Goal: Information Seeking & Learning: Learn about a topic

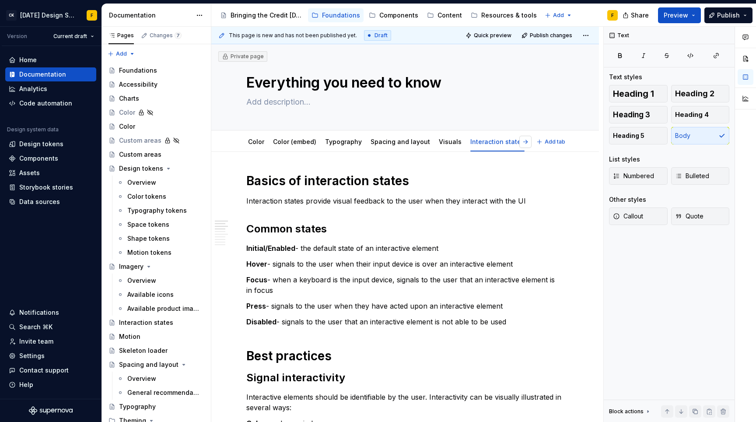
click at [525, 143] on button "button" at bounding box center [525, 142] width 12 height 12
click at [432, 143] on link "Design tokens" at bounding box center [447, 141] width 44 height 7
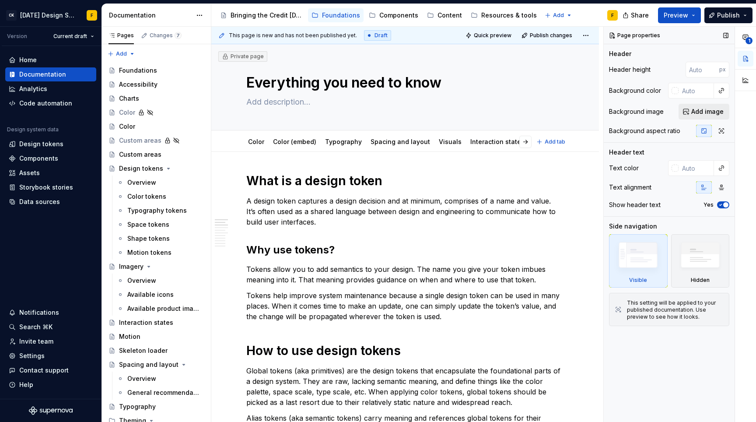
type textarea "*"
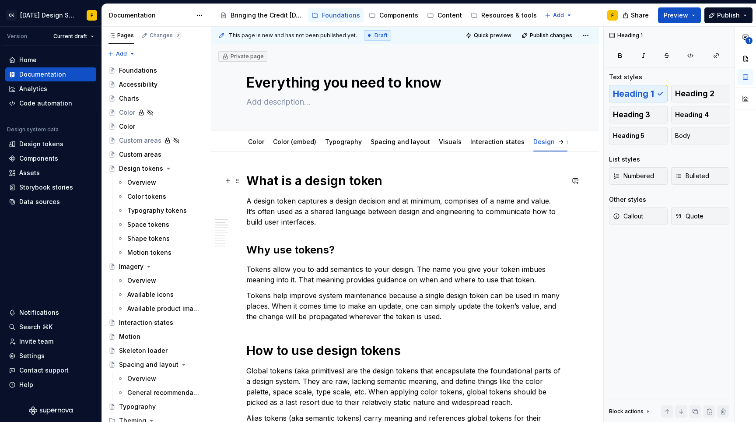
click at [311, 181] on h1 "What is a design token" at bounding box center [405, 181] width 318 height 16
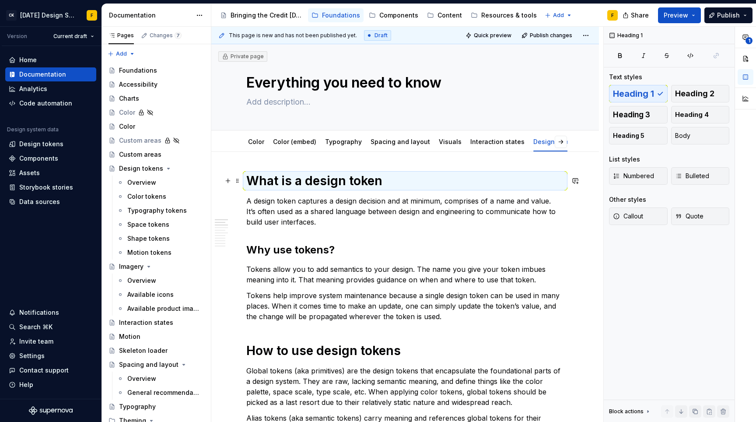
click at [311, 181] on h1 "What is a design token" at bounding box center [405, 181] width 318 height 16
click at [288, 182] on h1 "What is a design token" at bounding box center [405, 181] width 318 height 16
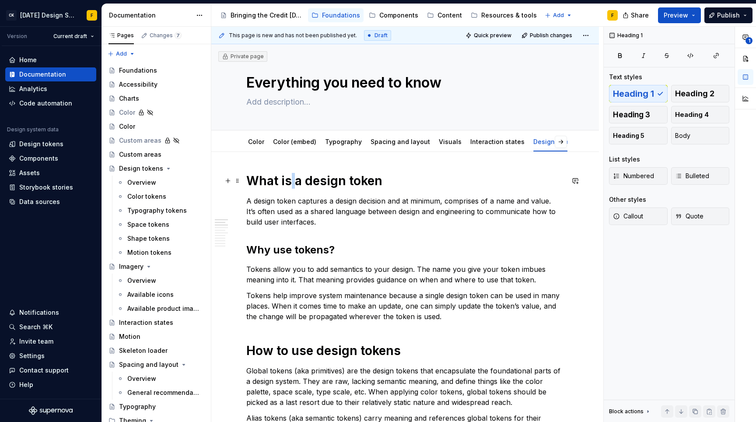
click at [288, 182] on h1 "What is a design token" at bounding box center [405, 181] width 318 height 16
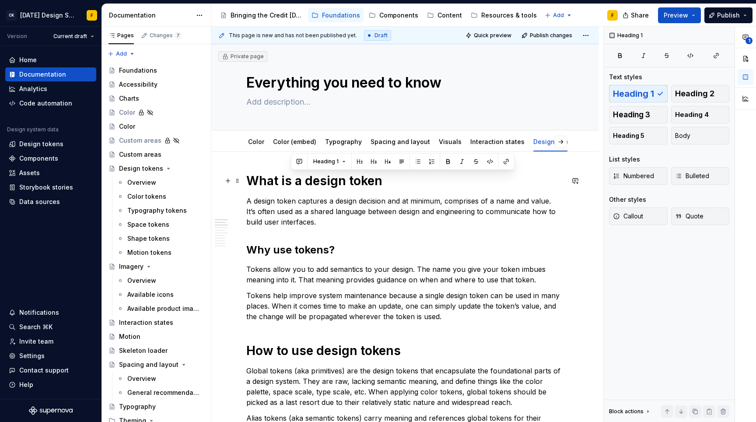
click at [311, 183] on h1 "What is a design token" at bounding box center [405, 181] width 318 height 16
drag, startPoint x: 303, startPoint y: 182, endPoint x: 393, endPoint y: 180, distance: 89.7
click at [393, 180] on h1 "What is a design token" at bounding box center [405, 181] width 318 height 16
click at [289, 182] on h1 "What is a design token" at bounding box center [405, 181] width 318 height 16
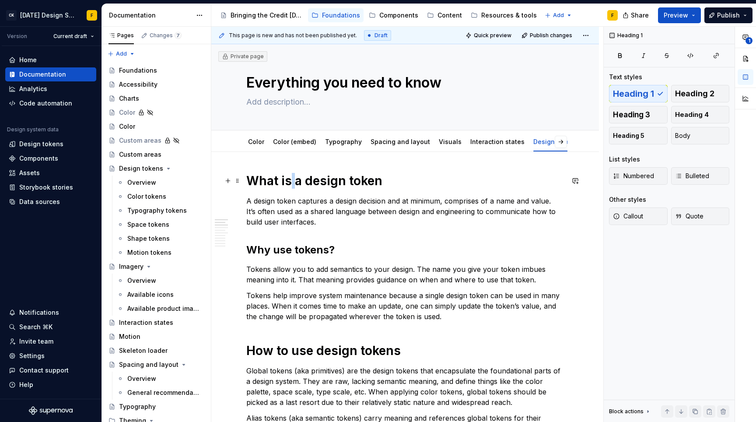
click at [289, 182] on h1 "What is a design token" at bounding box center [405, 181] width 318 height 16
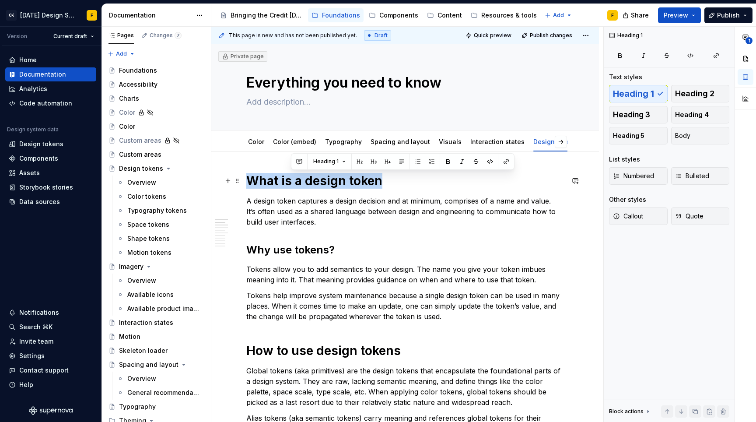
click at [289, 182] on h1 "What is a design token" at bounding box center [405, 181] width 318 height 16
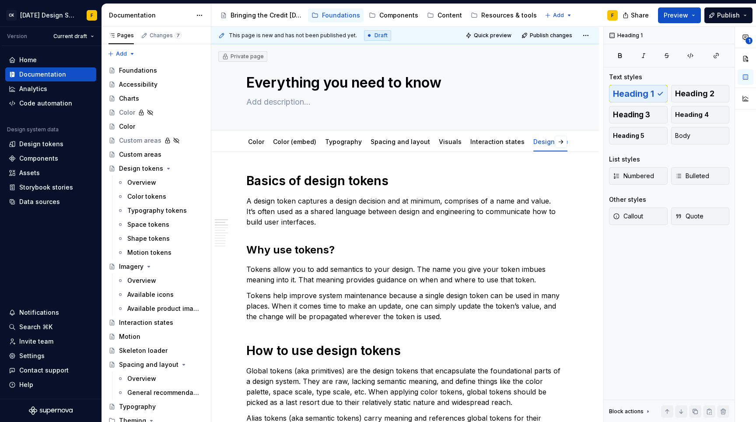
click at [319, 204] on p "A design token captures a design decision and at minimum, comprises of a name a…" at bounding box center [405, 212] width 318 height 32
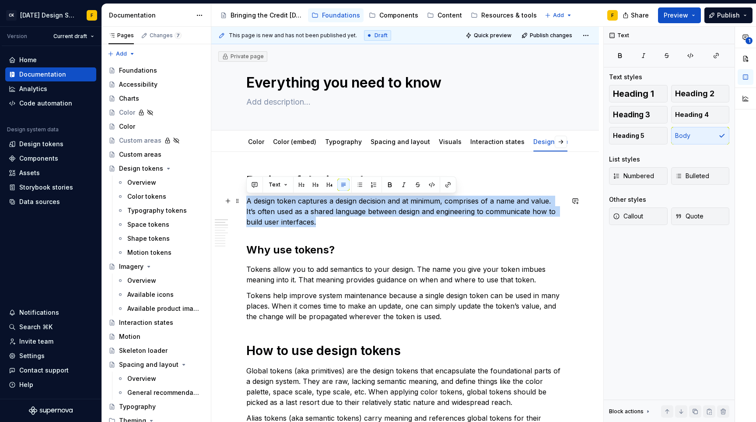
click at [319, 204] on p "A design token captures a design decision and at minimum, comprises of a name a…" at bounding box center [405, 212] width 318 height 32
copy p "A design token captures a design decision and at minimum, comprises of a name a…"
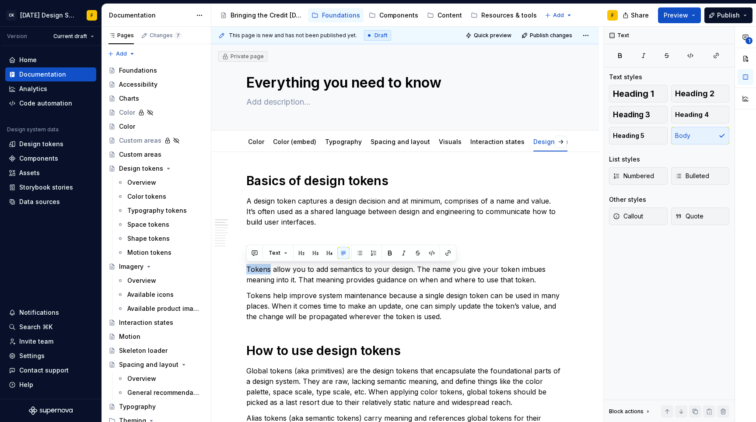
click at [376, 293] on p "Tokens help improve system maintenance because a single design token can be use…" at bounding box center [405, 306] width 318 height 32
click at [390, 282] on p "Tokens allow you to add semantics to your design. The name you give your token …" at bounding box center [405, 274] width 318 height 21
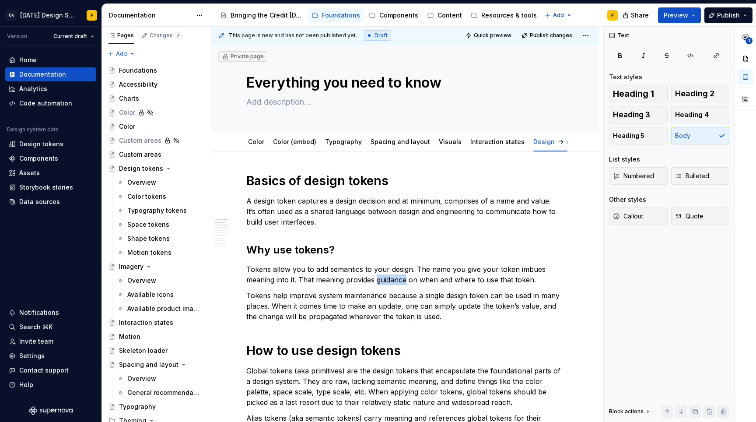
click at [390, 282] on p "Tokens allow you to add semantics to your design. The name you give your token …" at bounding box center [405, 274] width 318 height 21
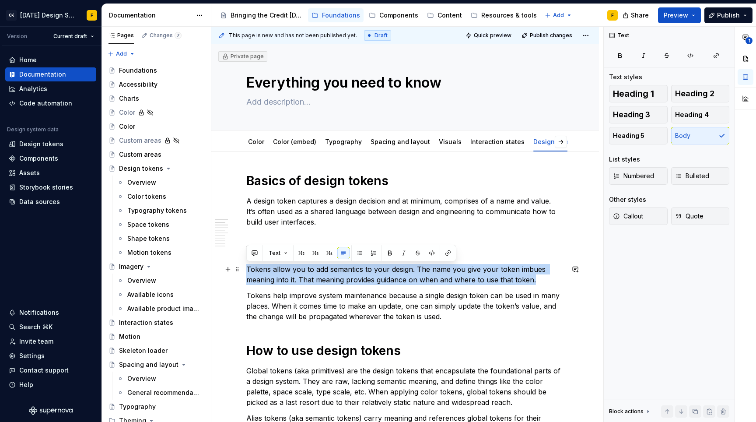
click at [390, 282] on p "Tokens allow you to add semantics to your design. The name you give your token …" at bounding box center [405, 274] width 318 height 21
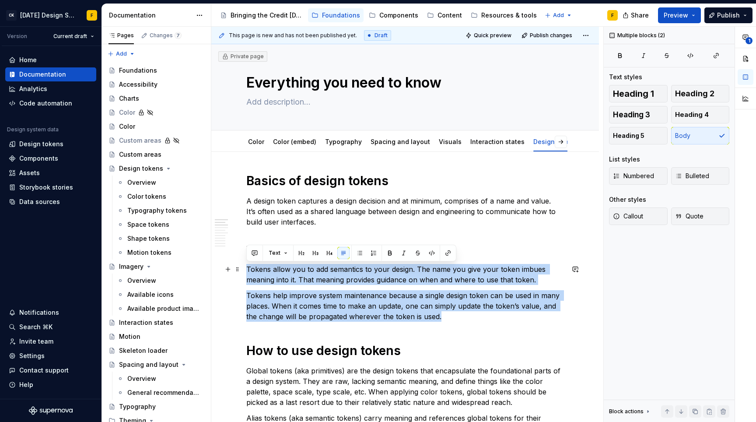
drag, startPoint x: 442, startPoint y: 314, endPoint x: 245, endPoint y: 270, distance: 202.8
copy div "Tokens allow you to add semantics to your design. The name you give your token …"
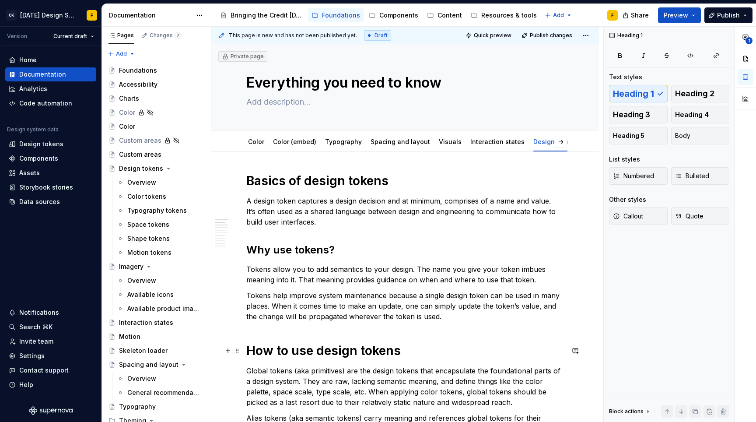
click at [389, 354] on h1 "How to use design tokens" at bounding box center [405, 351] width 318 height 16
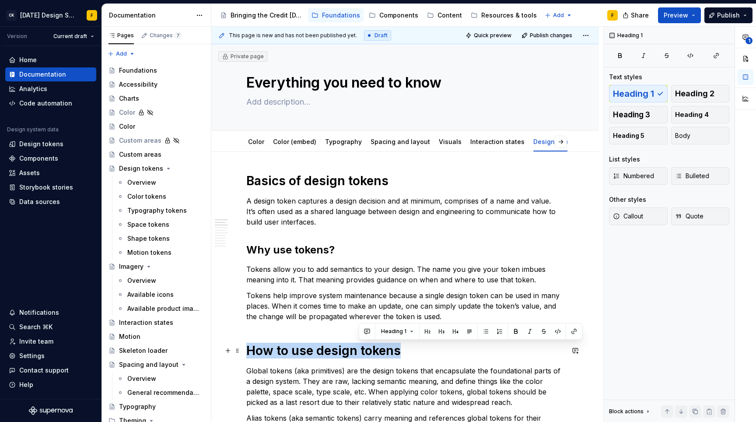
click at [389, 354] on h1 "How to use design tokens" at bounding box center [405, 351] width 318 height 16
click at [370, 268] on p "Tokens allow you to add semantics to your design. The name you give your token …" at bounding box center [405, 274] width 318 height 21
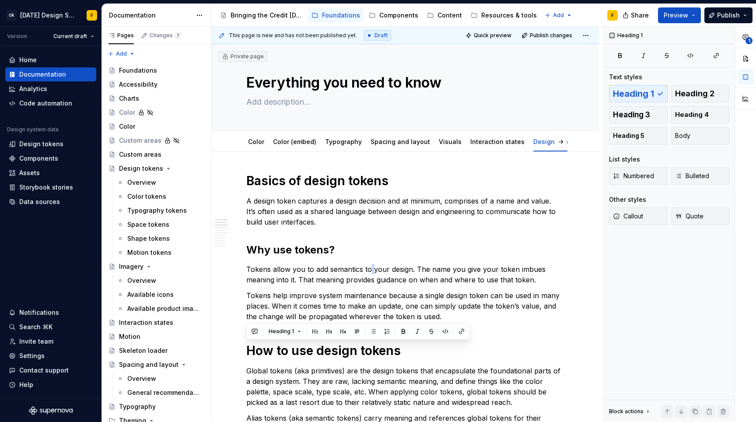
click at [370, 268] on p "Tokens allow you to add semantics to your design. The name you give your token …" at bounding box center [405, 274] width 318 height 21
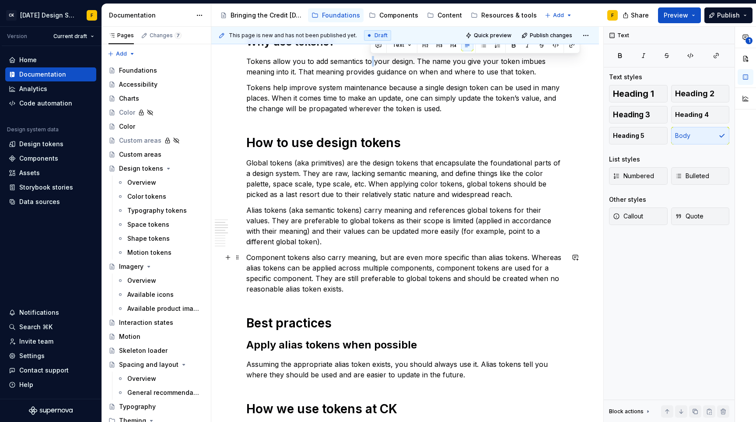
scroll to position [38, 0]
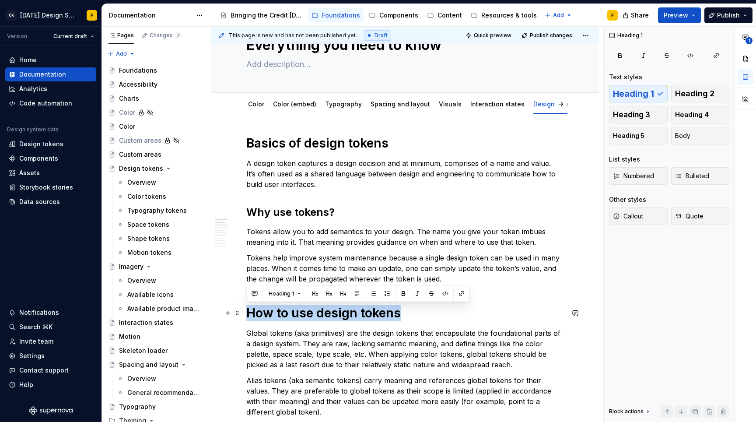
drag, startPoint x: 408, startPoint y: 310, endPoint x: 246, endPoint y: 319, distance: 162.2
click at [246, 319] on h1 "How to use design tokens" at bounding box center [405, 313] width 318 height 16
click at [287, 296] on span "Heading 1" at bounding box center [281, 293] width 25 height 7
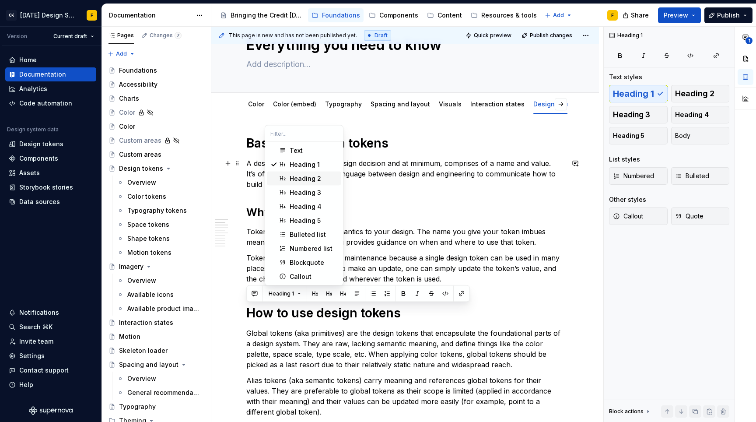
click at [304, 175] on div "Heading 2" at bounding box center [306, 178] width 32 height 9
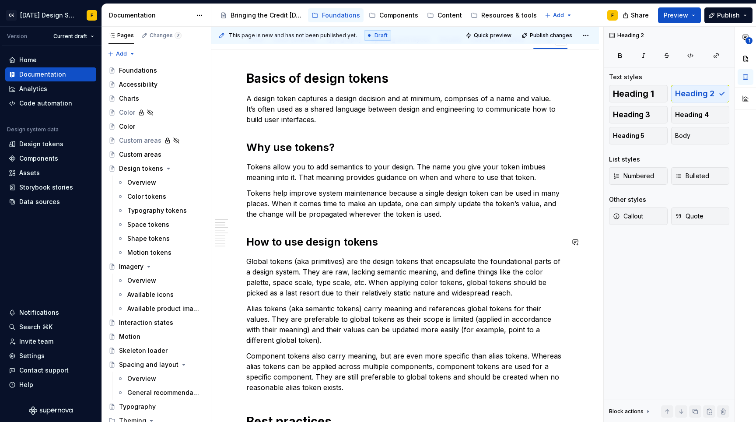
scroll to position [111, 0]
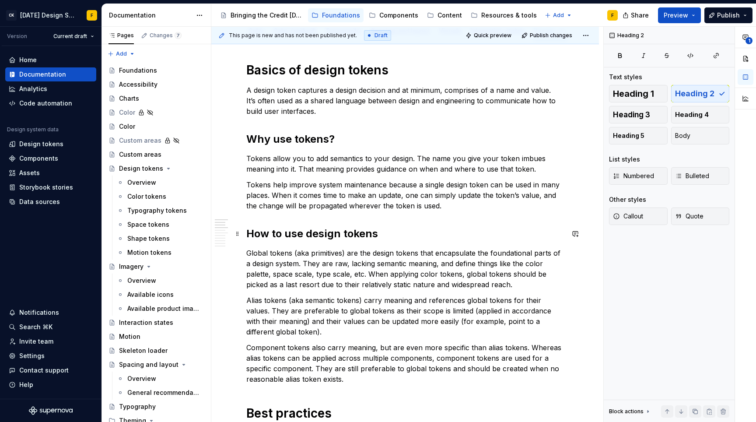
click at [333, 229] on h2 "How to use design tokens" at bounding box center [405, 234] width 318 height 14
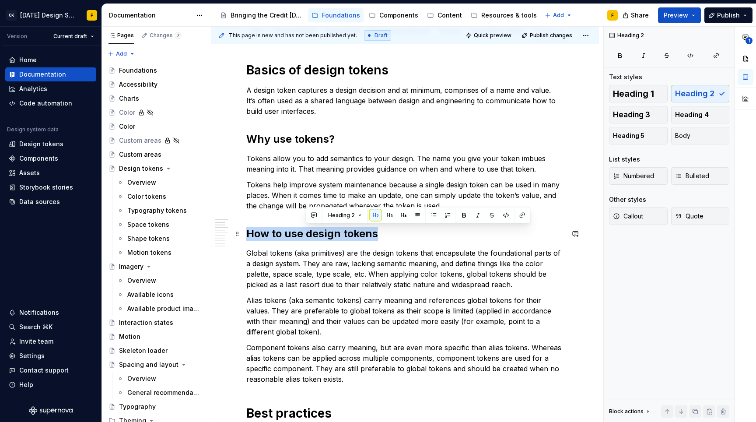
click at [333, 229] on h2 "How to use design tokens" at bounding box center [405, 234] width 318 height 14
copy h2 "How to use design tokens"
click at [329, 318] on p "Alias tokens (aka semantic tokens) carry meaning and references global tokens f…" at bounding box center [405, 316] width 318 height 42
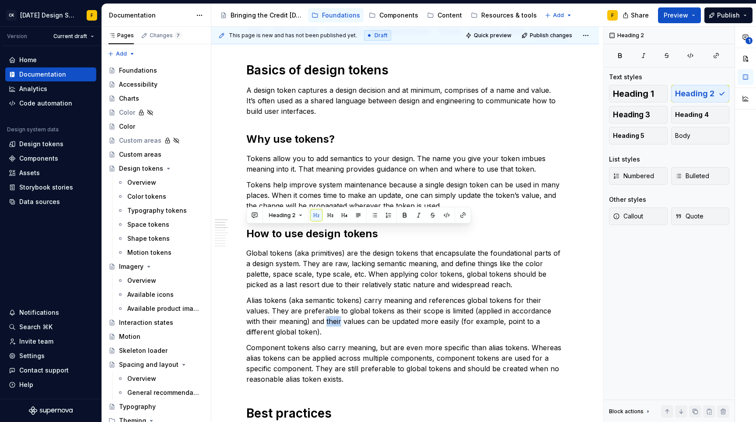
click at [329, 318] on p "Alias tokens (aka semantic tokens) carry meaning and references global tokens f…" at bounding box center [405, 316] width 318 height 42
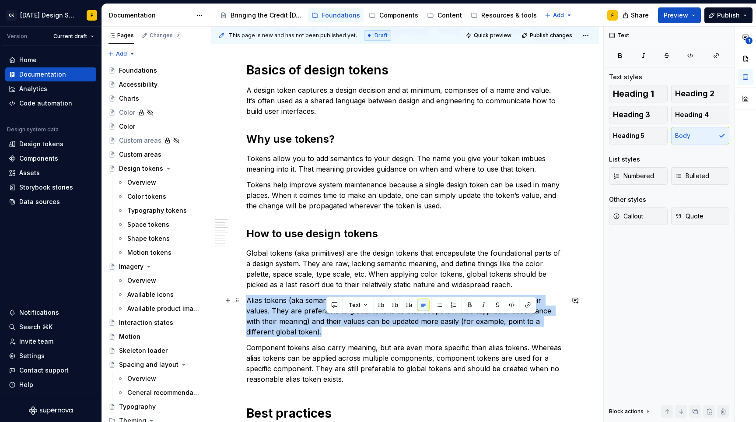
click at [329, 318] on p "Alias tokens (aka semantic tokens) carry meaning and references global tokens f…" at bounding box center [405, 316] width 318 height 42
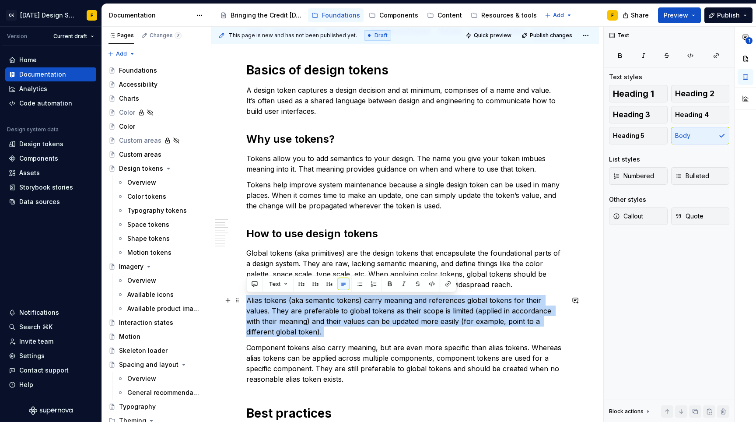
click at [329, 318] on p "Alias tokens (aka semantic tokens) carry meaning and references global tokens f…" at bounding box center [405, 316] width 318 height 42
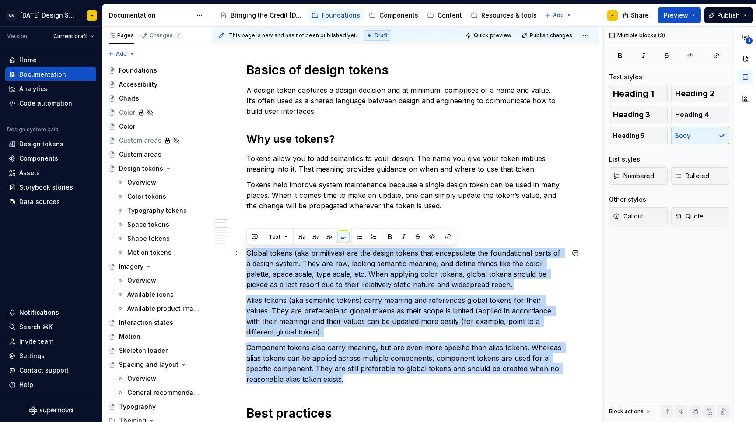
drag, startPoint x: 356, startPoint y: 378, endPoint x: 245, endPoint y: 253, distance: 167.1
copy div "Global tokens (aka primitives) are the design tokens that encapsulate the found…"
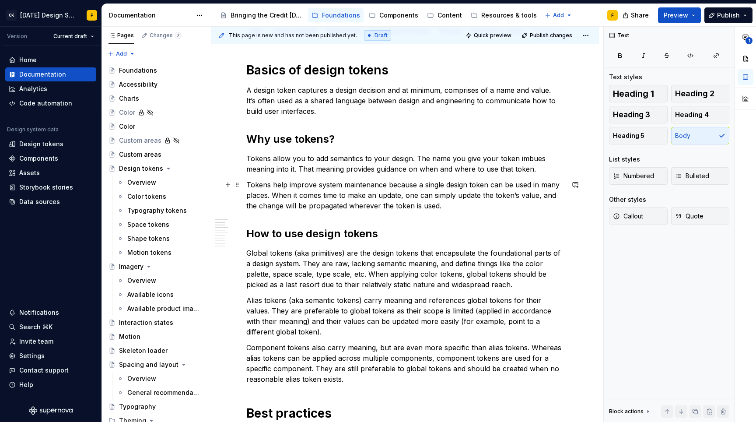
click at [469, 200] on p "Tokens help improve system maintenance because a single design token can be use…" at bounding box center [405, 195] width 318 height 32
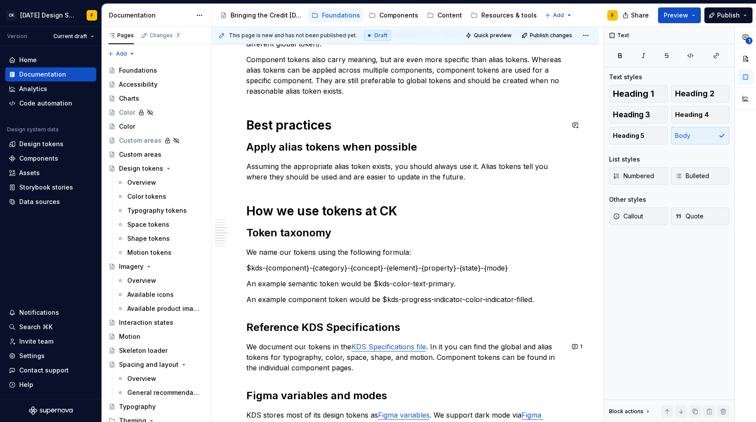
scroll to position [403, 0]
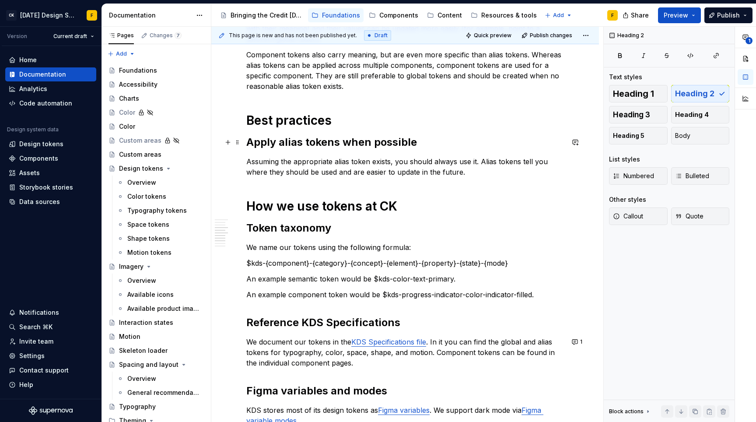
click at [390, 139] on h2 "Apply alias tokens when possible" at bounding box center [405, 142] width 318 height 14
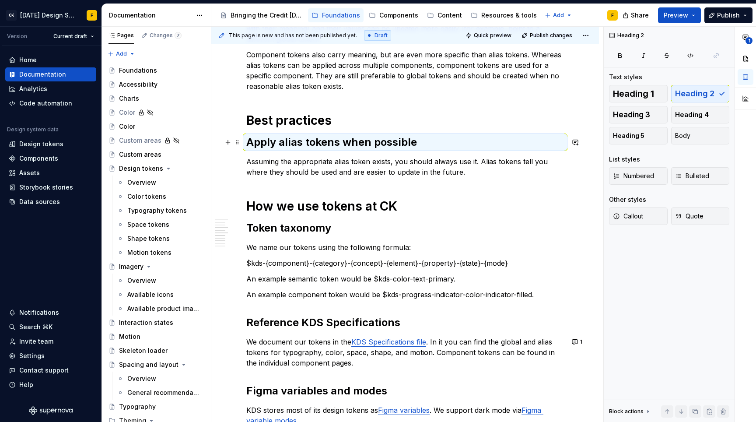
click at [390, 139] on h2 "Apply alias tokens when possible" at bounding box center [405, 142] width 318 height 14
click at [392, 140] on h2 "Apply alias tokens when possible" at bounding box center [405, 142] width 318 height 14
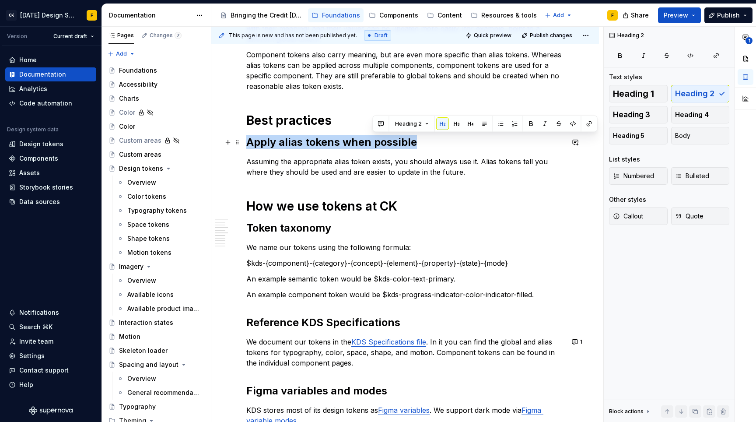
click at [392, 140] on h2 "Apply alias tokens when possible" at bounding box center [405, 142] width 318 height 14
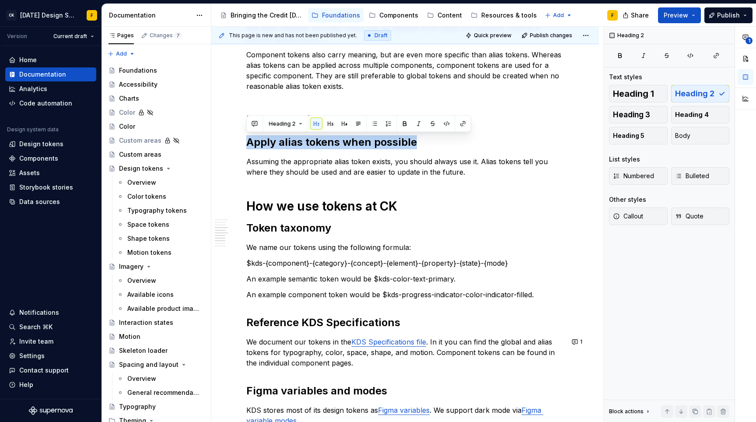
copy h2 "Apply alias tokens when possible"
click at [390, 165] on p "Assuming the appropriate alias token exists, you should always use it. Alias to…" at bounding box center [405, 166] width 318 height 21
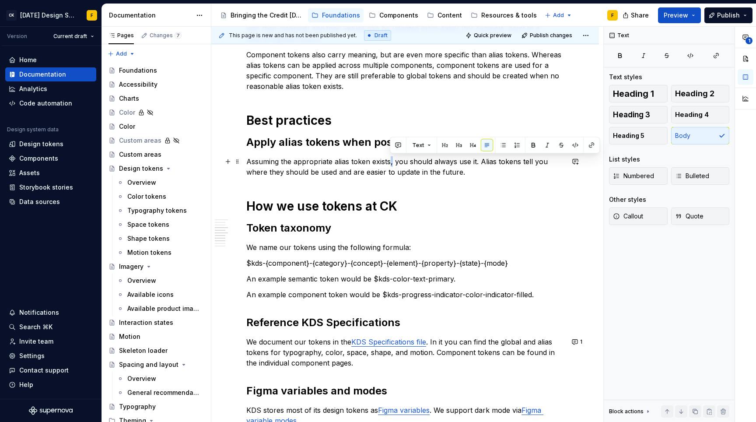
click at [390, 165] on p "Assuming the appropriate alias token exists, you should always use it. Alias to…" at bounding box center [405, 166] width 318 height 21
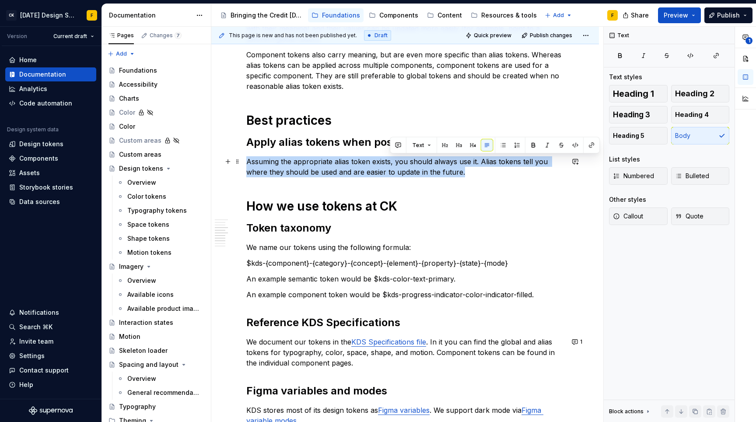
click at [390, 165] on p "Assuming the appropriate alias token exists, you should always use it. Alias to…" at bounding box center [405, 166] width 318 height 21
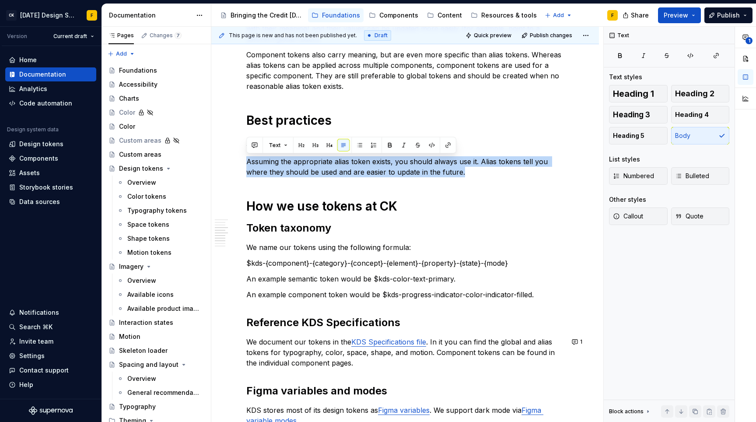
copy p "Assuming the appropriate alias token exists, you should always use it. Alias to…"
click at [486, 186] on div "Basics of design tokens A design token captures a design decision and at minimu…" at bounding box center [405, 165] width 318 height 793
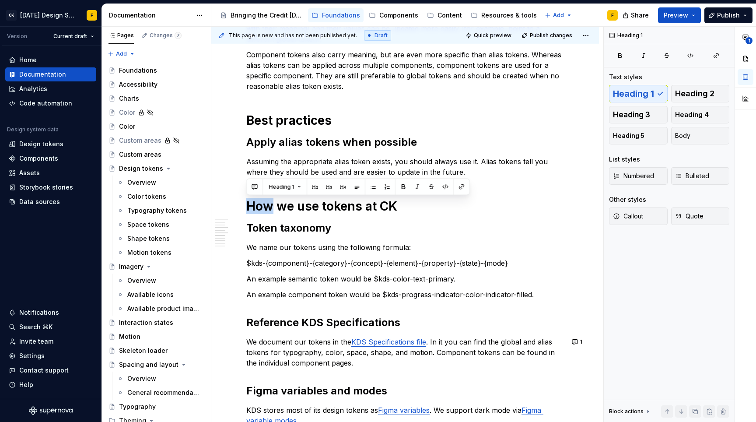
click at [486, 186] on div "Basics of design tokens A design token captures a design decision and at minimu…" at bounding box center [405, 165] width 318 height 793
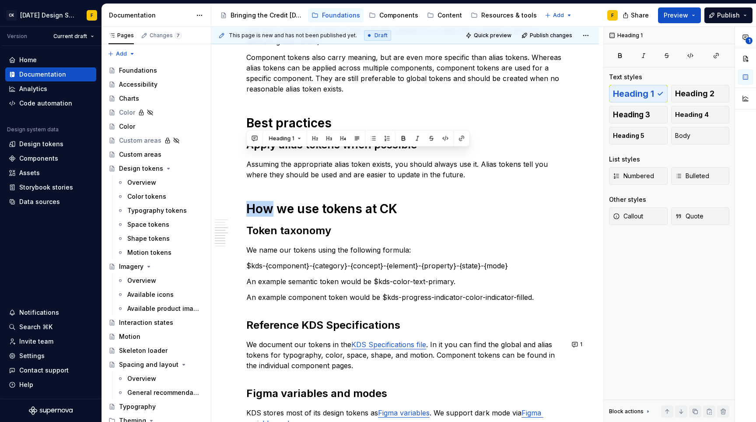
scroll to position [391, 0]
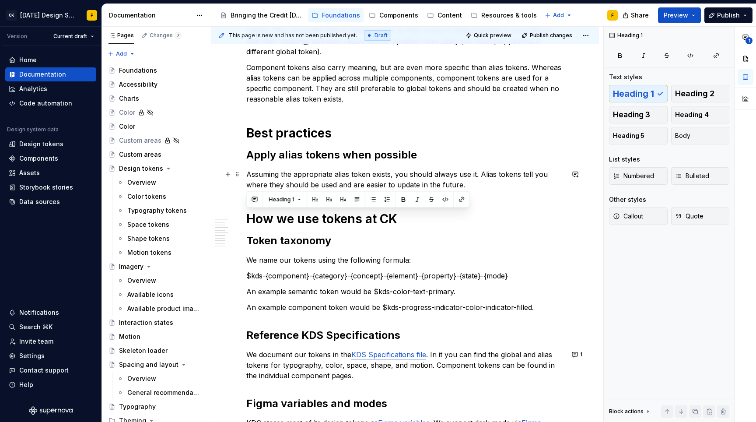
click at [407, 172] on p "Assuming the appropriate alias token exists, you should always use it. Alias to…" at bounding box center [405, 179] width 318 height 21
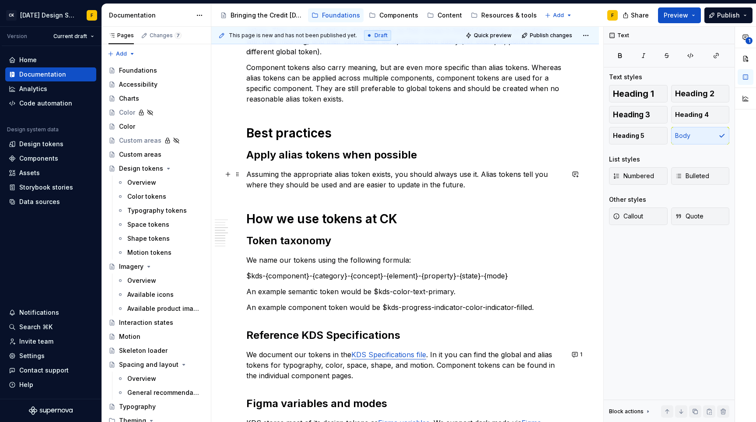
click at [480, 185] on p "Assuming the appropriate alias token exists, you should always use it. Alias to…" at bounding box center [405, 179] width 318 height 21
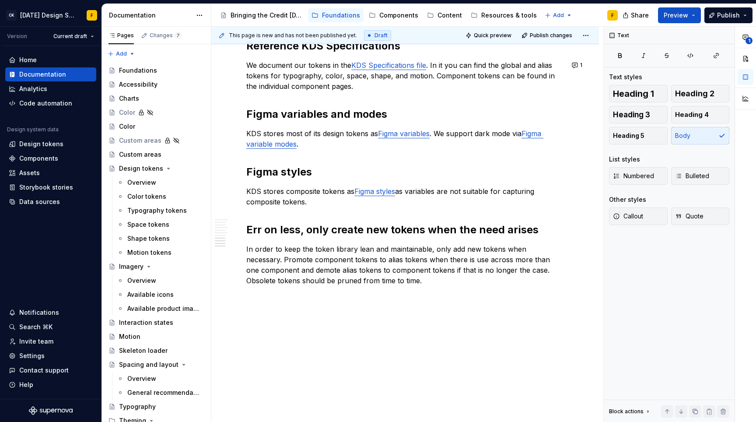
scroll to position [696, 0]
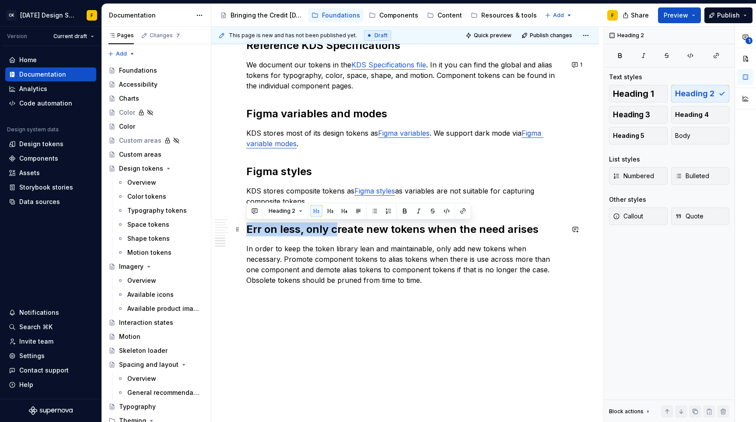
drag, startPoint x: 336, startPoint y: 228, endPoint x: 246, endPoint y: 229, distance: 90.2
click at [326, 229] on h2 "Err on less, only create new tokens when the need arises" at bounding box center [405, 229] width 318 height 14
drag, startPoint x: 310, startPoint y: 230, endPoint x: 249, endPoint y: 234, distance: 61.9
click at [249, 234] on h2 "Err on less, only create new tokens when the need arises" at bounding box center [405, 229] width 318 height 14
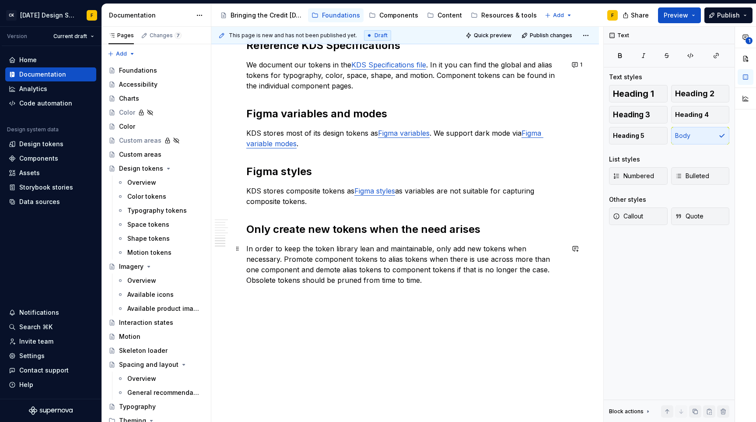
click at [302, 251] on p "In order to keep the token library lean and maintainable, only add new tokens w…" at bounding box center [405, 264] width 318 height 42
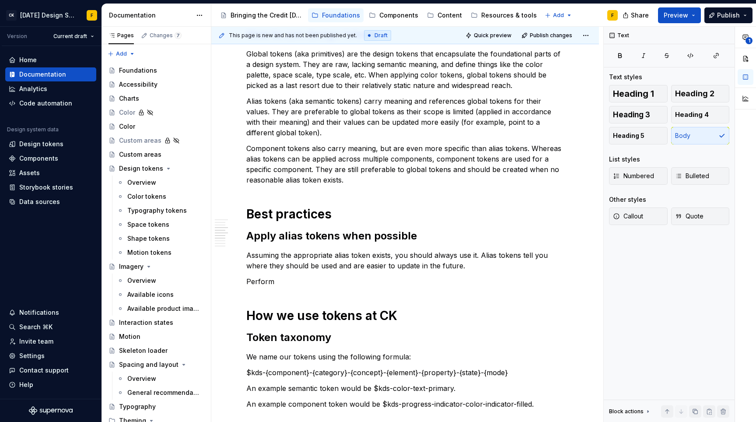
scroll to position [309, 0]
click at [291, 281] on p "Perform" at bounding box center [405, 282] width 318 height 11
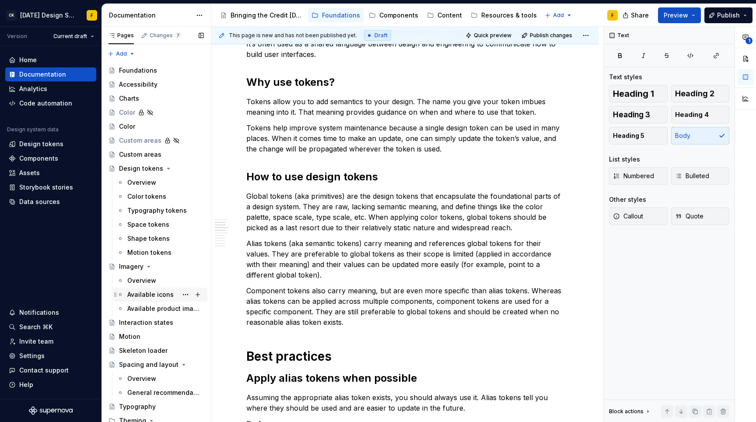
scroll to position [298, 0]
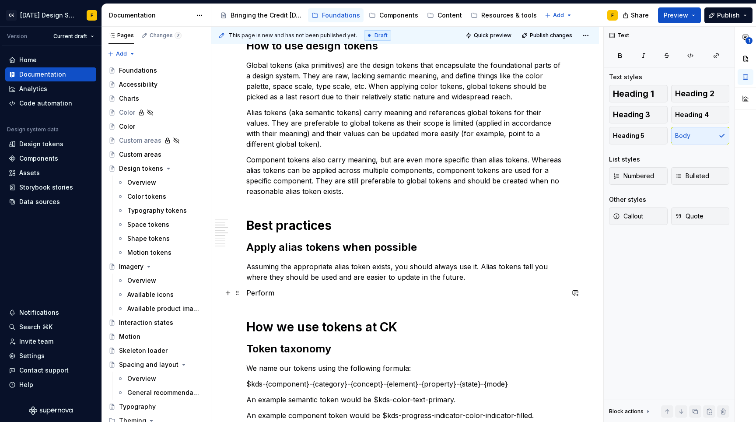
click at [267, 292] on p "Perform" at bounding box center [405, 293] width 318 height 11
click at [287, 293] on p "Perform" at bounding box center [405, 293] width 318 height 11
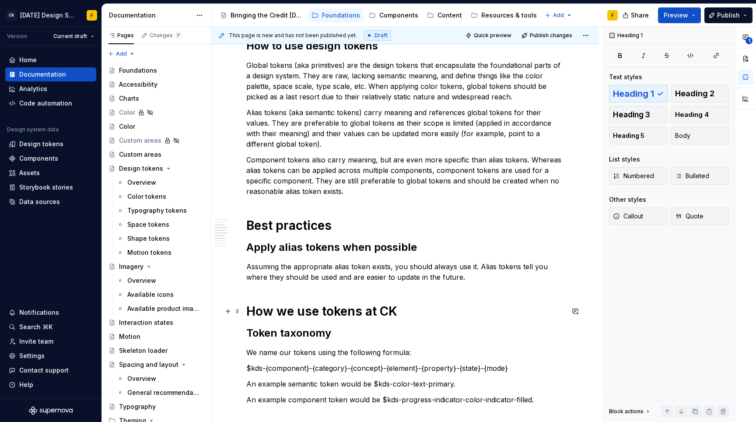
click at [288, 309] on h1 "How we use tokens at CK" at bounding box center [405, 311] width 318 height 16
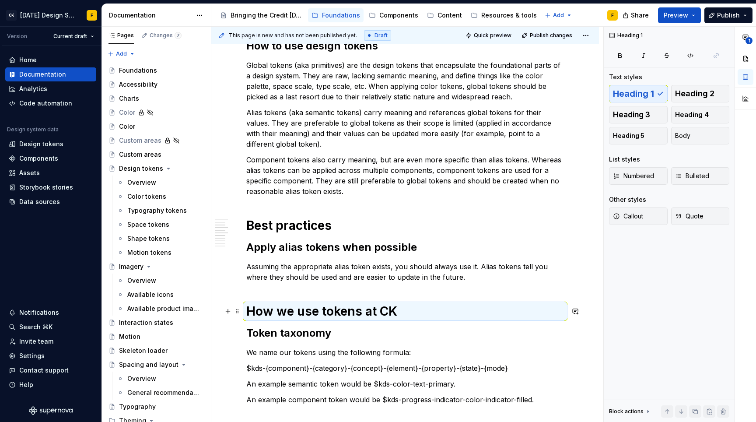
click at [288, 309] on h1 "How we use tokens at CK" at bounding box center [405, 311] width 318 height 16
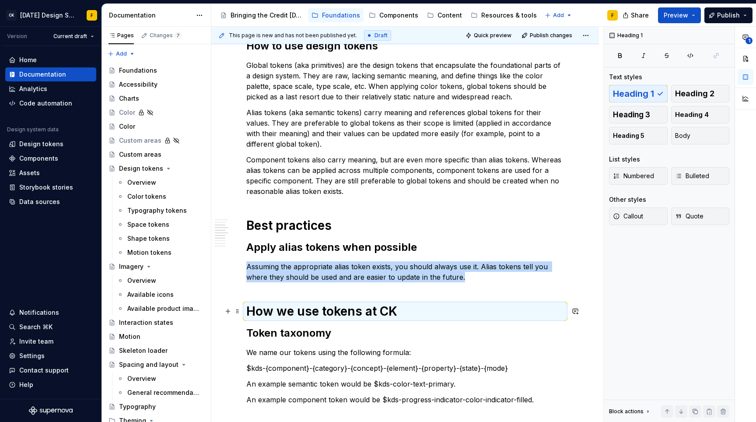
click at [299, 308] on h1 "How we use tokens at CK" at bounding box center [405, 311] width 318 height 16
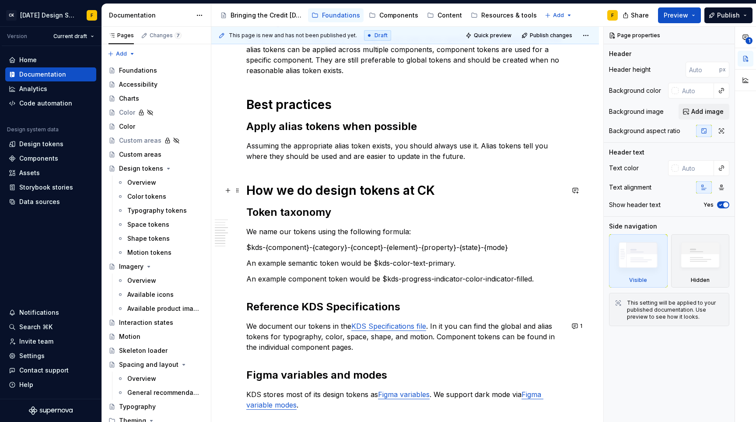
scroll to position [438, 0]
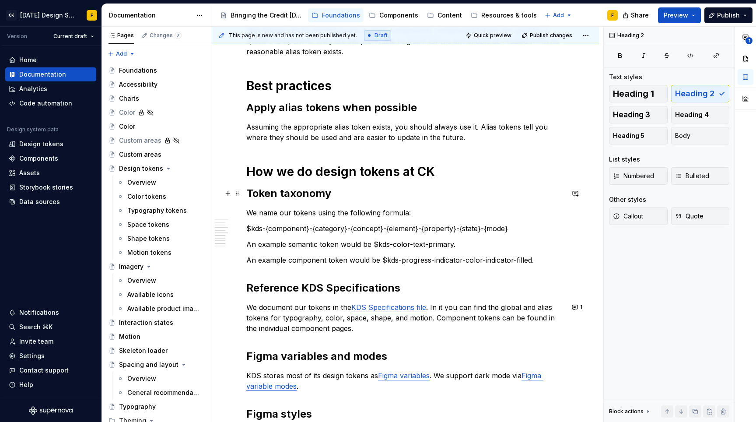
click at [309, 196] on h2 "Token taxonomy" at bounding box center [405, 193] width 318 height 14
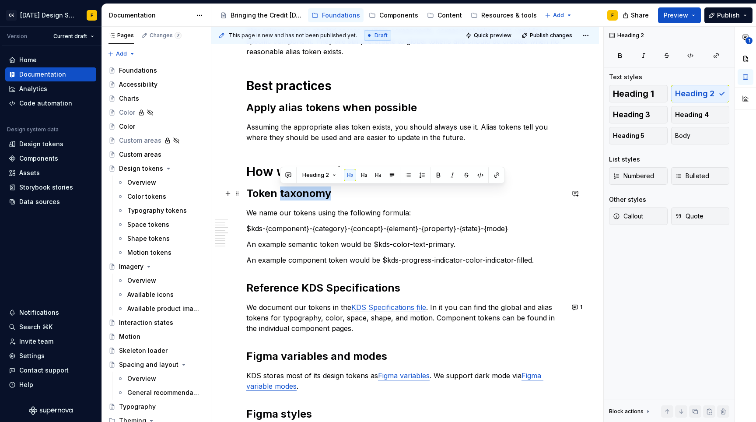
click at [309, 196] on h2 "Token taxonomy" at bounding box center [405, 193] width 318 height 14
copy h2 "Token taxonomy"
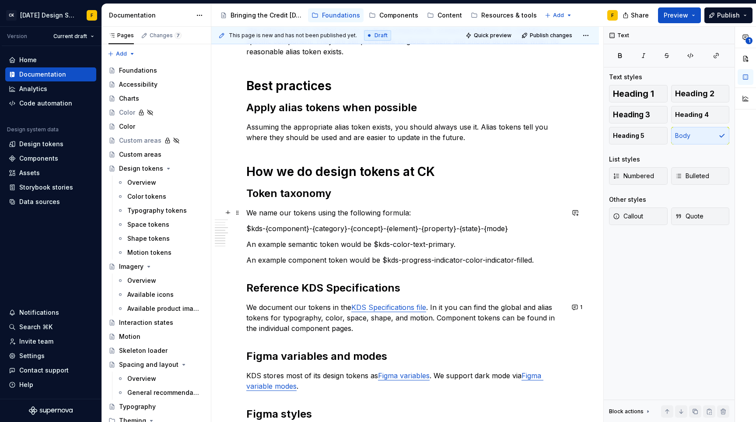
click at [351, 210] on p "We name our tokens using the following formula:" at bounding box center [405, 212] width 318 height 11
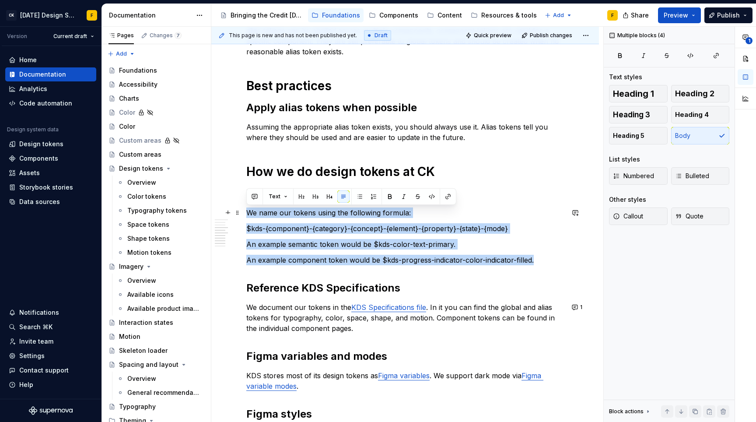
drag, startPoint x: 536, startPoint y: 261, endPoint x: 246, endPoint y: 211, distance: 294.5
click at [246, 211] on div "Basics of design tokens A design token captures a design decision and at minimu…" at bounding box center [405, 189] width 388 height 951
copy div "We name our tokens using the following formula: $kds-{component}-{category}-{co…"
click at [324, 291] on h2 "Reference KDS Specifications" at bounding box center [405, 288] width 318 height 14
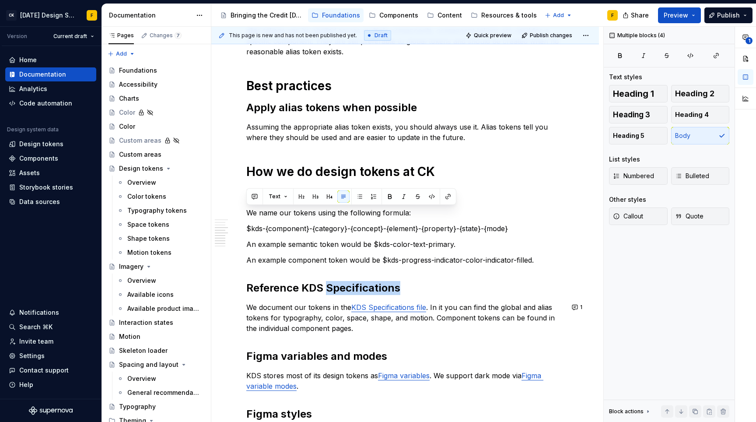
click at [324, 291] on h2 "Reference KDS Specifications" at bounding box center [405, 288] width 318 height 14
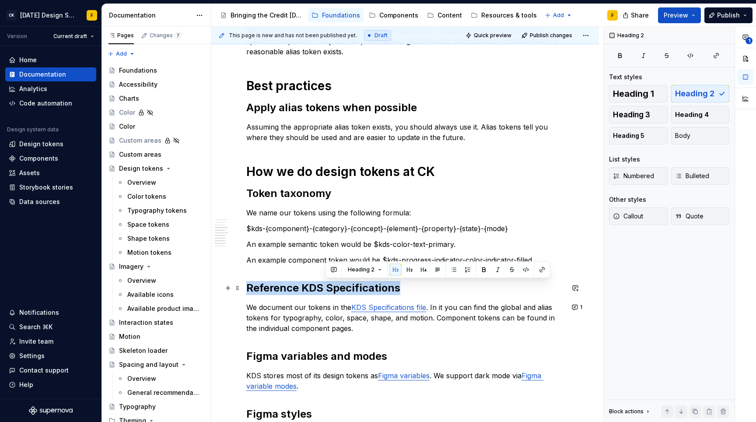
click at [324, 291] on h2 "Reference KDS Specifications" at bounding box center [405, 288] width 318 height 14
copy h2 "Reference KDS Specifications"
click at [301, 318] on p "We document our tokens in the KDS Specifications file . In it you can find the …" at bounding box center [405, 318] width 318 height 32
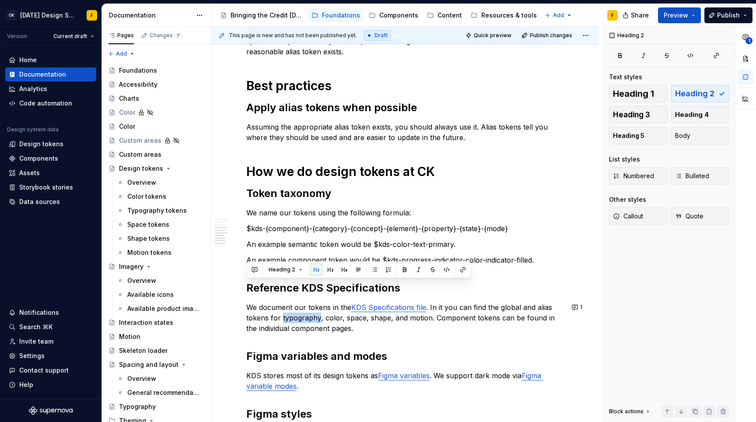
click at [301, 318] on p "We document our tokens in the KDS Specifications file . In it you can find the …" at bounding box center [405, 318] width 318 height 32
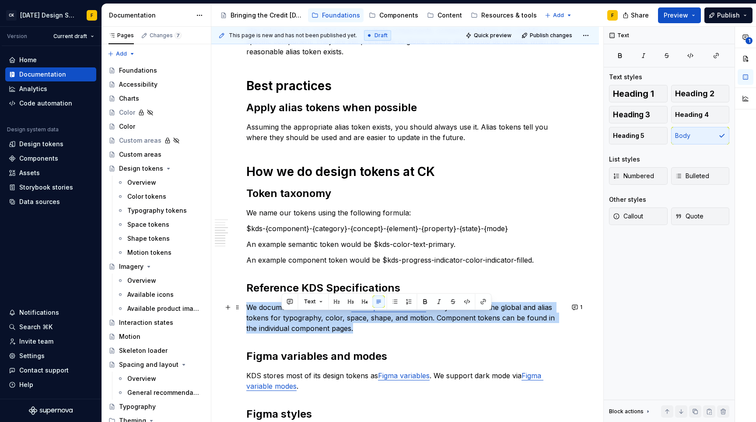
click at [301, 318] on p "We document our tokens in the KDS Specifications file . In it you can find the …" at bounding box center [405, 318] width 318 height 32
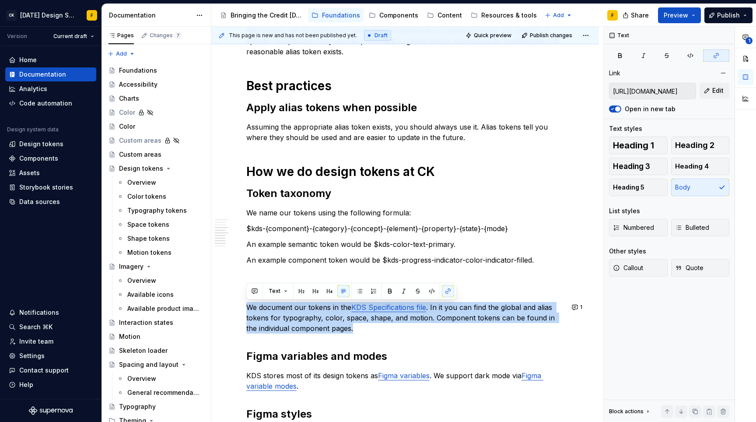
copy p "We document our tokens in the KDS Specifications file . In it you can find the …"
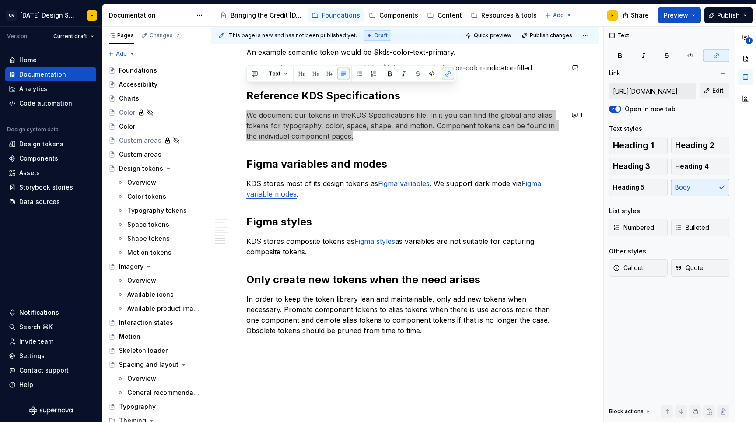
scroll to position [677, 0]
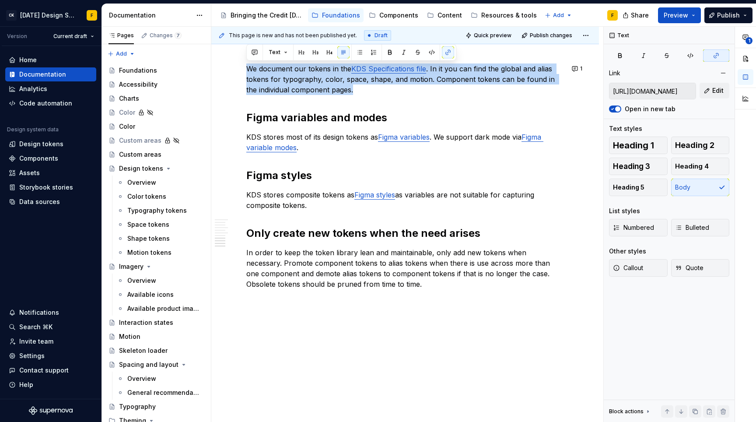
click at [306, 116] on h2 "Figma variables and modes" at bounding box center [405, 118] width 318 height 14
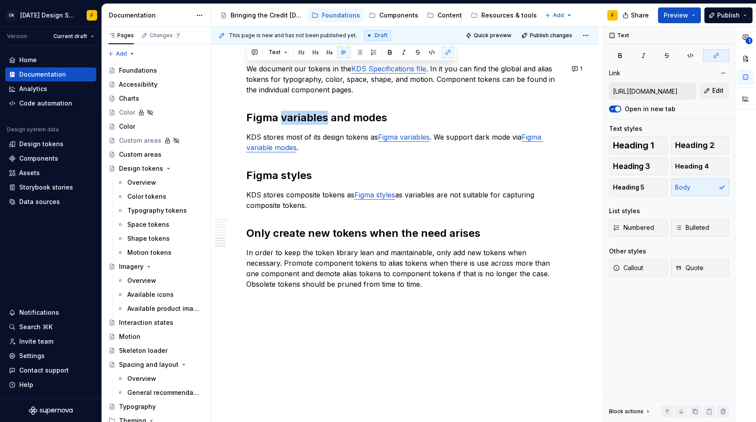
click at [306, 116] on h2 "Figma variables and modes" at bounding box center [405, 118] width 318 height 14
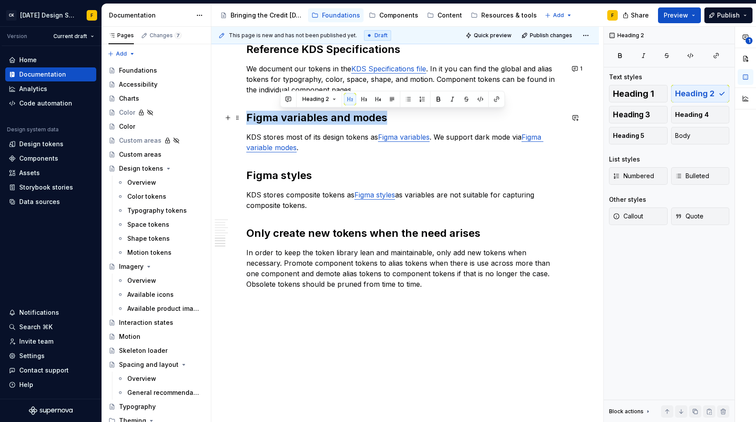
click at [306, 116] on h2 "Figma variables and modes" at bounding box center [405, 118] width 318 height 14
click at [248, 137] on p "KDS stores most of its design tokens as Figma variables . We support dark mode …" at bounding box center [405, 142] width 318 height 21
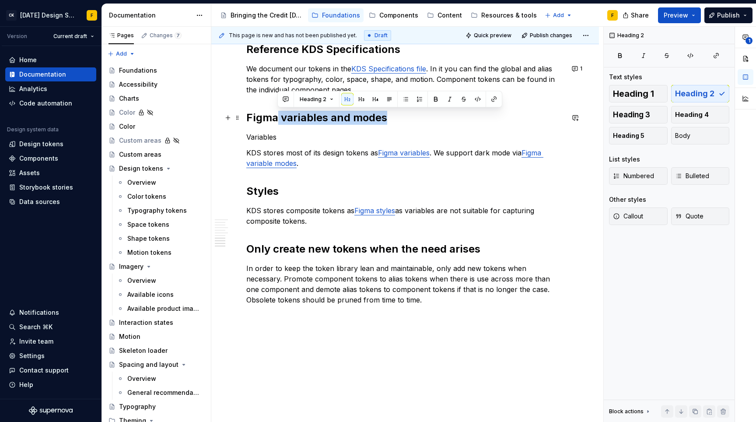
drag, startPoint x: 277, startPoint y: 117, endPoint x: 388, endPoint y: 121, distance: 111.2
click at [388, 121] on h2 "Figma variables and modes" at bounding box center [405, 118] width 318 height 14
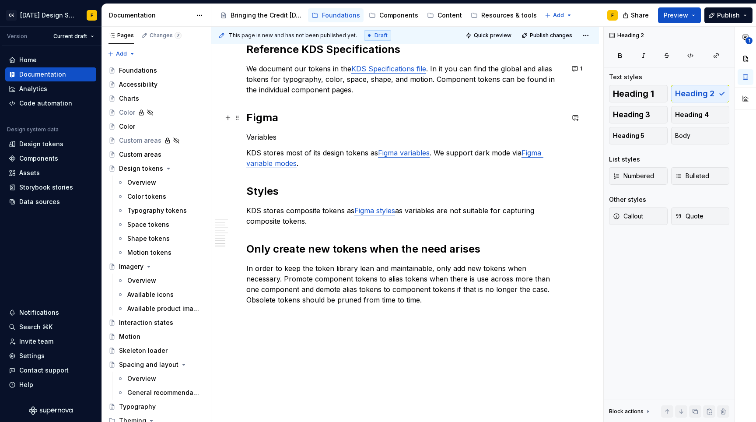
click at [266, 116] on h2 "Figma" at bounding box center [405, 118] width 318 height 14
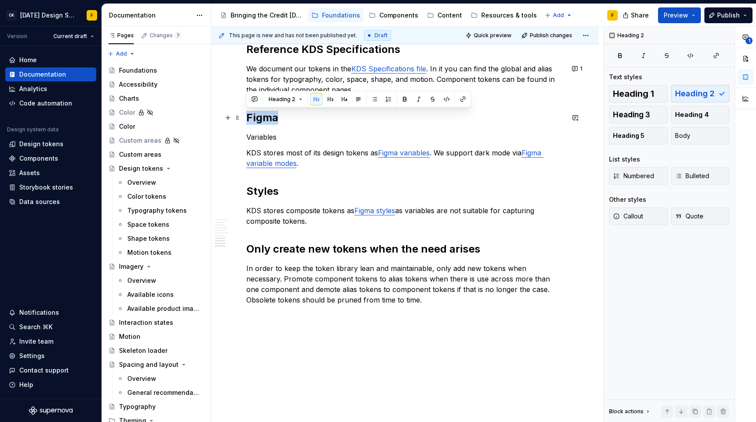
click at [266, 116] on h2 "Figma" at bounding box center [405, 118] width 318 height 14
click at [267, 136] on p "Variables" at bounding box center [405, 137] width 318 height 11
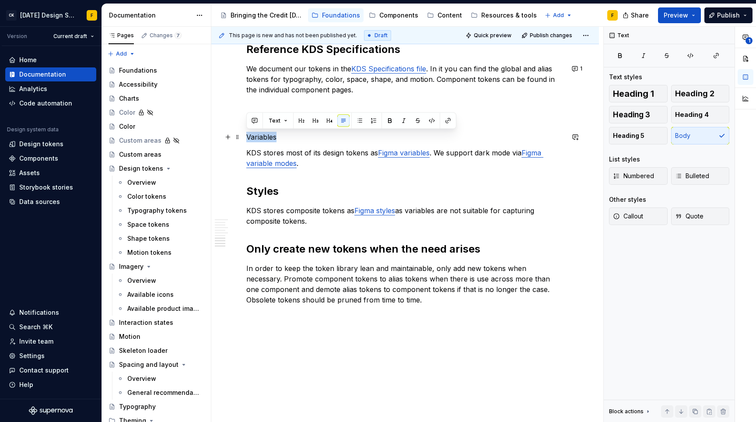
click at [267, 136] on p "Variables" at bounding box center [405, 137] width 318 height 11
click at [313, 121] on button "button" at bounding box center [315, 121] width 12 height 12
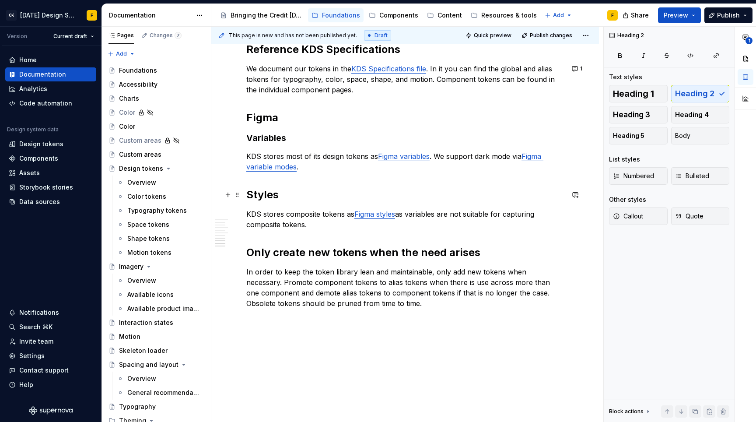
click at [267, 189] on h2 "Styles" at bounding box center [405, 195] width 318 height 14
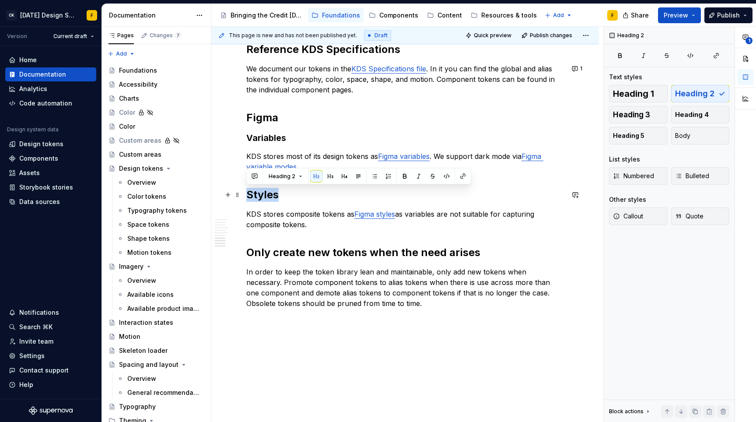
click at [266, 189] on h2 "Styles" at bounding box center [405, 195] width 318 height 14
click at [326, 173] on button "button" at bounding box center [330, 176] width 12 height 12
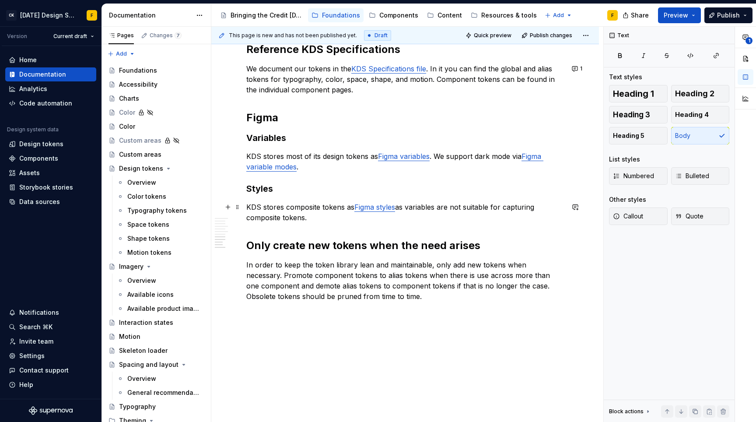
click at [298, 206] on p "KDS stores composite tokens as Figma styles as variables are not suitable for c…" at bounding box center [405, 212] width 318 height 21
click at [288, 119] on h2 "Figma" at bounding box center [405, 118] width 318 height 14
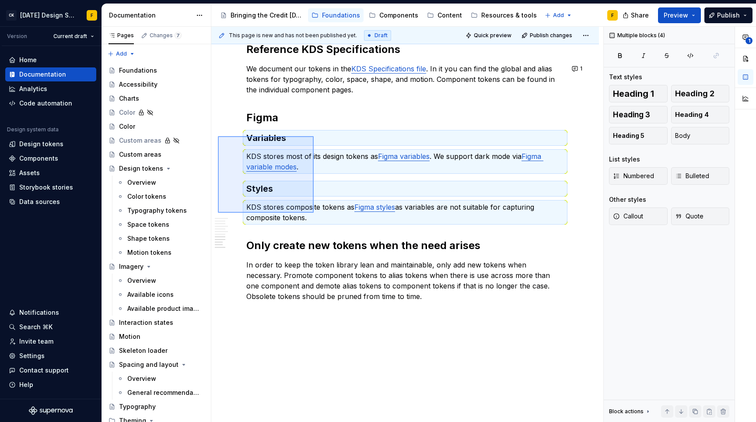
drag, startPoint x: 218, startPoint y: 136, endPoint x: 314, endPoint y: 213, distance: 122.7
click at [314, 213] on div "This page is new and has not been published yet. Draft Quick preview Publish ch…" at bounding box center [407, 225] width 392 height 396
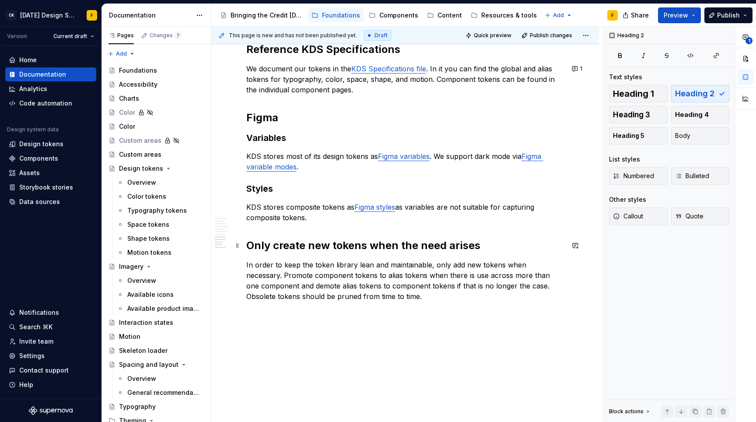
click at [392, 247] on h2 "Only create new tokens when the need arises" at bounding box center [405, 246] width 318 height 14
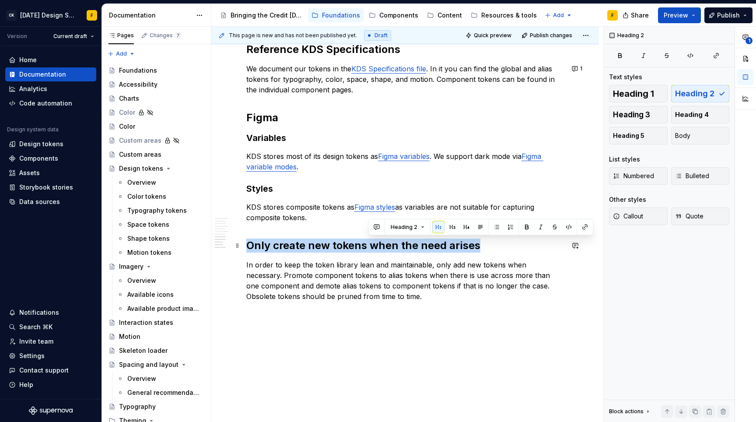
click at [392, 247] on h2 "Only create new tokens when the need arises" at bounding box center [405, 246] width 318 height 14
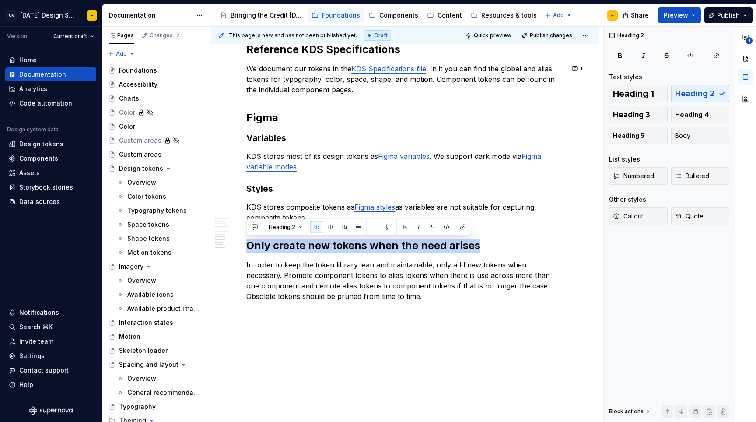
click at [413, 279] on p "In order to keep the token library lean and maintainable, only add new tokens w…" at bounding box center [405, 281] width 318 height 42
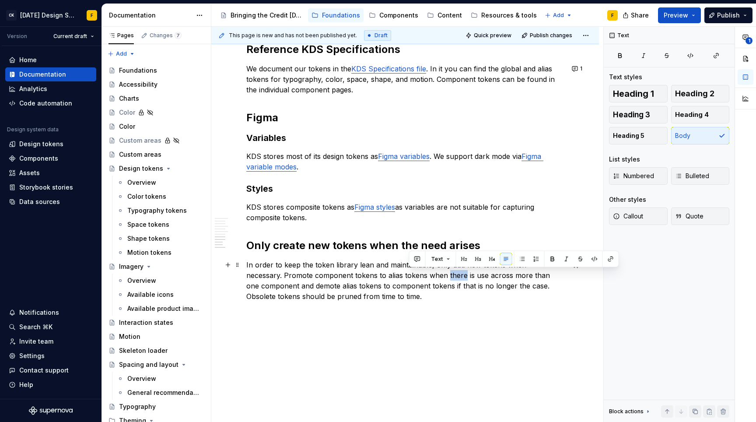
click at [413, 279] on p "In order to keep the token library lean and maintainable, only add new tokens w…" at bounding box center [405, 281] width 318 height 42
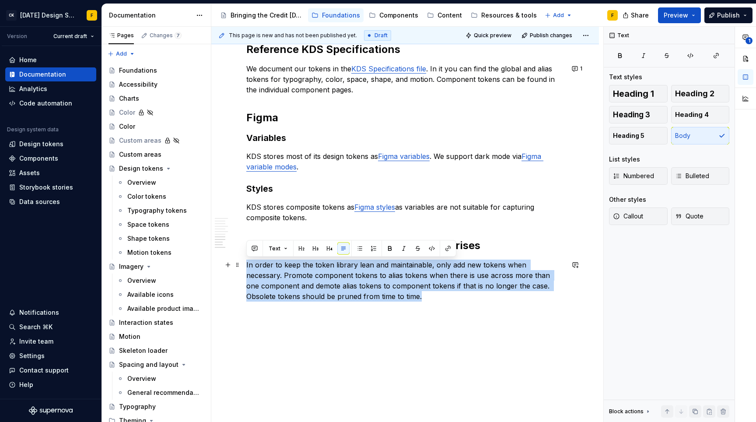
click at [413, 279] on p "In order to keep the token library lean and maintainable, only add new tokens w…" at bounding box center [405, 281] width 318 height 42
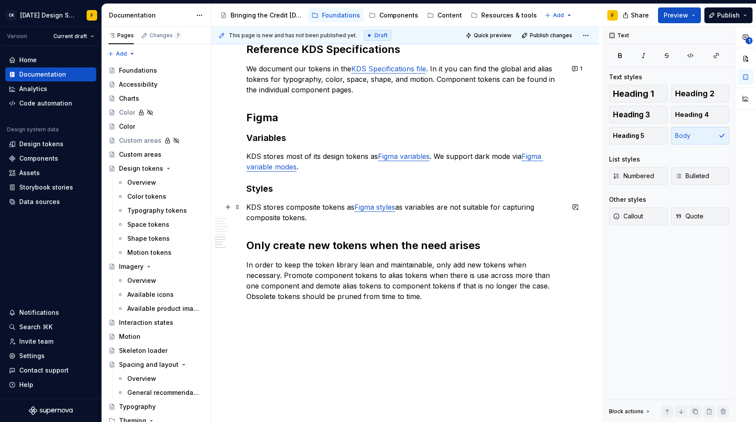
click at [413, 219] on p "KDS stores composite tokens as Figma styles as variables are not suitable for c…" at bounding box center [405, 212] width 318 height 21
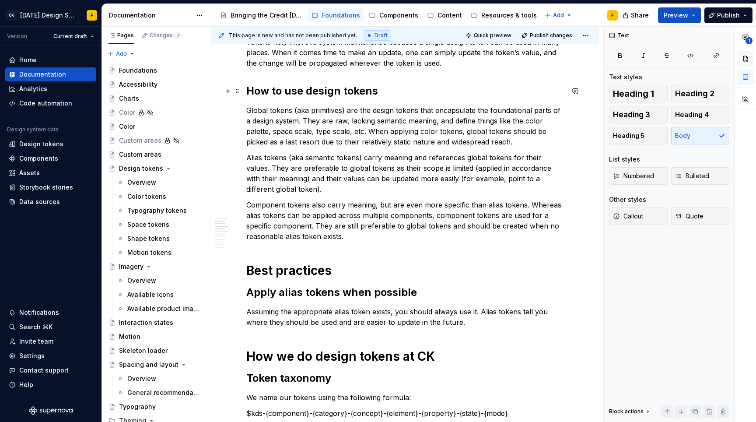
scroll to position [0, 0]
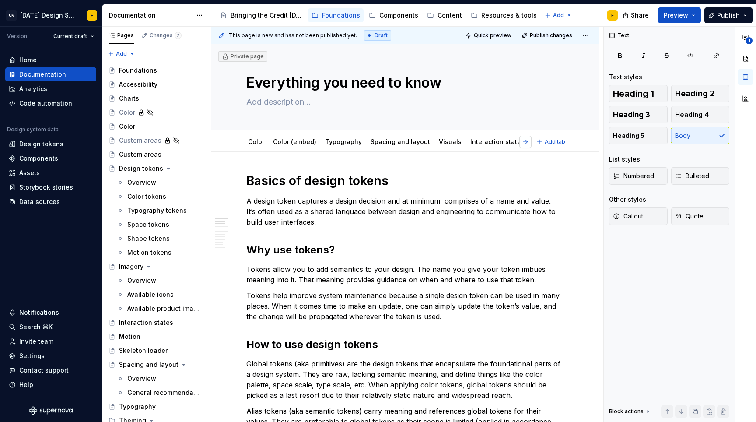
click at [560, 143] on div "Color Color (embed) Typography Spacing and layout Visuals Interaction states De…" at bounding box center [405, 141] width 328 height 19
click at [527, 143] on button "button" at bounding box center [525, 142] width 12 height 12
click at [485, 144] on link "Accessibility" at bounding box center [497, 141] width 39 height 7
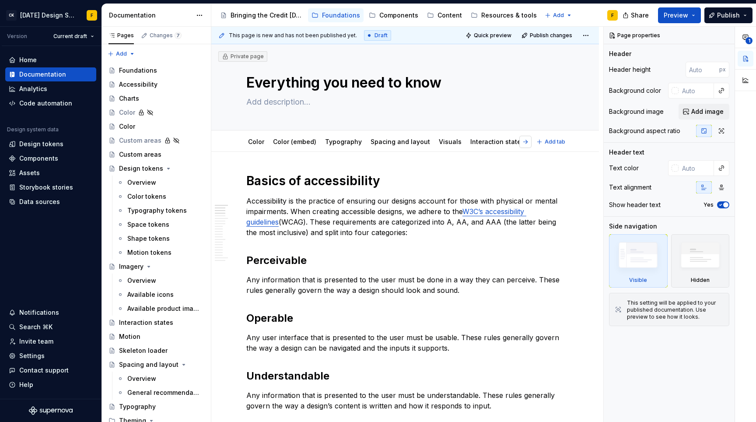
click at [526, 141] on button "button" at bounding box center [525, 142] width 12 height 12
click at [445, 142] on link "Design tokens" at bounding box center [447, 141] width 44 height 7
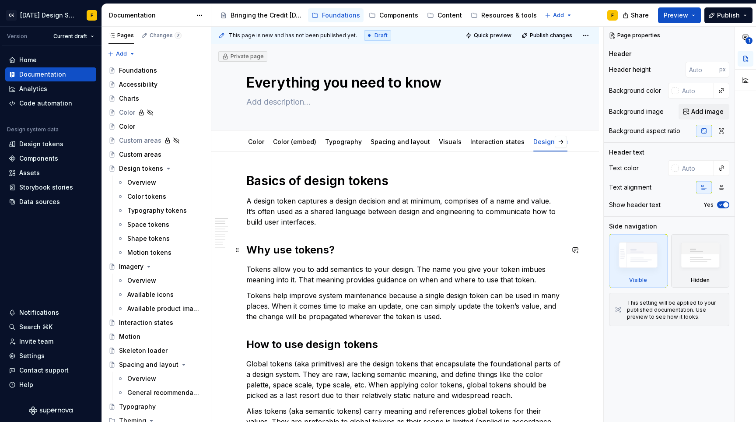
type textarea "*"
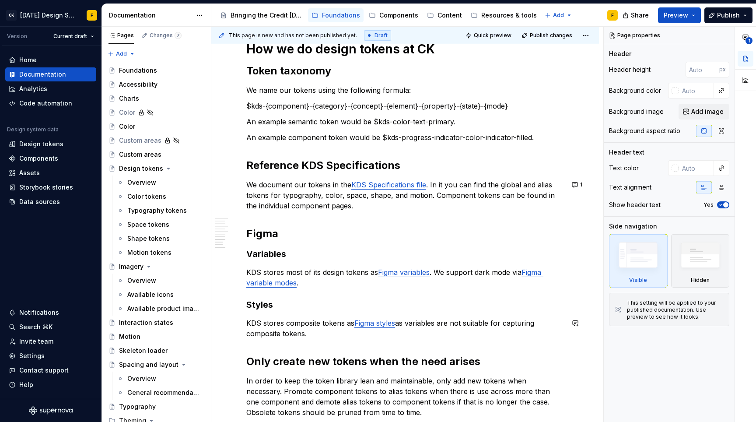
scroll to position [693, 0]
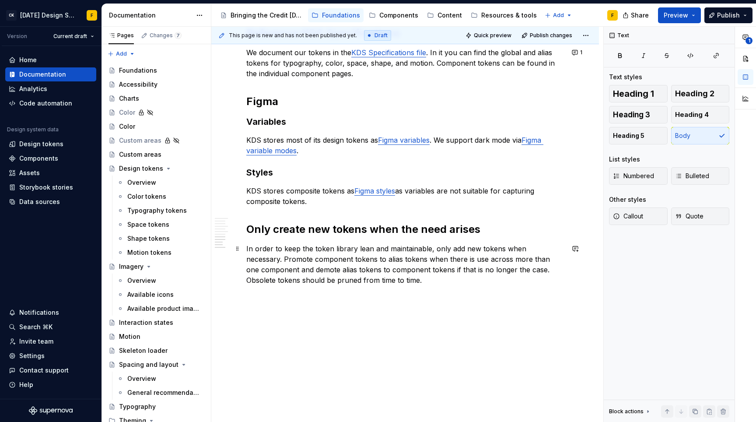
click at [445, 285] on p "In order to keep the token library lean and maintainable, only add new tokens w…" at bounding box center [405, 264] width 318 height 42
click at [392, 203] on p "KDS stores composite tokens as Figma styles as variables are not suitable for c…" at bounding box center [405, 196] width 318 height 21
click at [365, 148] on p "KDS stores most of its design tokens as Figma variables . We support dark mode …" at bounding box center [405, 145] width 318 height 21
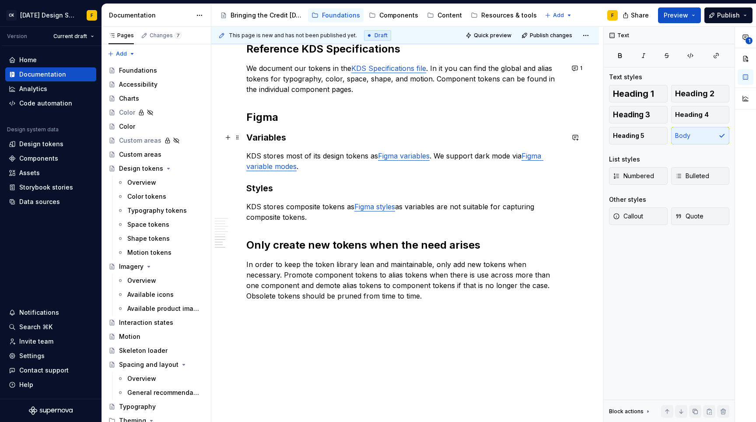
scroll to position [676, 0]
click at [385, 90] on p "We document our tokens in the KDS Specifications file . In it you can find the …" at bounding box center [405, 80] width 318 height 32
click at [412, 300] on p "In order to keep the token library lean and maintainable, only add new tokens w…" at bounding box center [405, 281] width 318 height 42
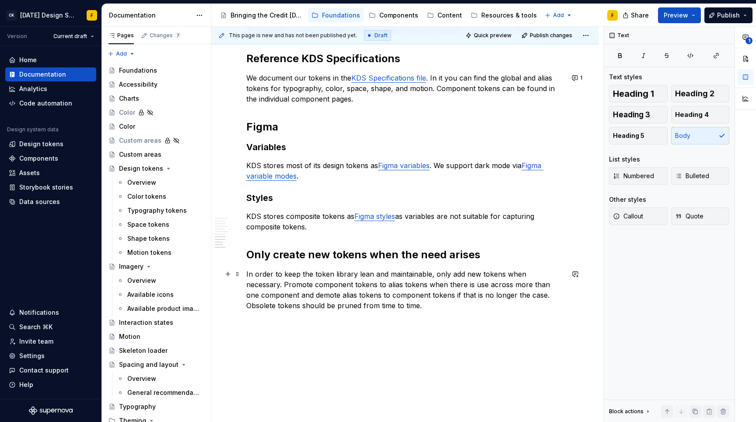
scroll to position [405, 0]
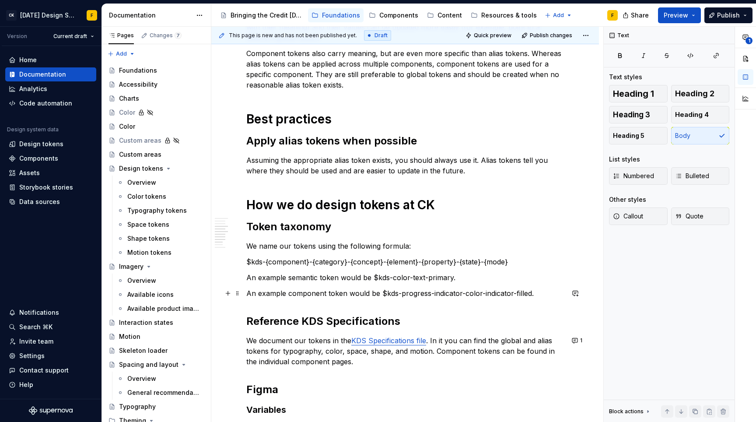
click at [543, 292] on p "An example component token would be $kds-progress-indicator-color-indicator-fil…" at bounding box center [405, 293] width 318 height 11
click at [529, 281] on p "An example semantic token would be $kds-color-text-primary." at bounding box center [405, 277] width 318 height 11
click at [532, 258] on p "$kds-{component}-{category}-{concept}-{element}-{property}-{state}-{mode}" at bounding box center [405, 261] width 318 height 11
click at [530, 246] on p "We name our tokens using the following formula:" at bounding box center [405, 246] width 318 height 11
click at [486, 172] on p "Assuming the appropriate alias token exists, you should always use it. Alias to…" at bounding box center [405, 165] width 318 height 21
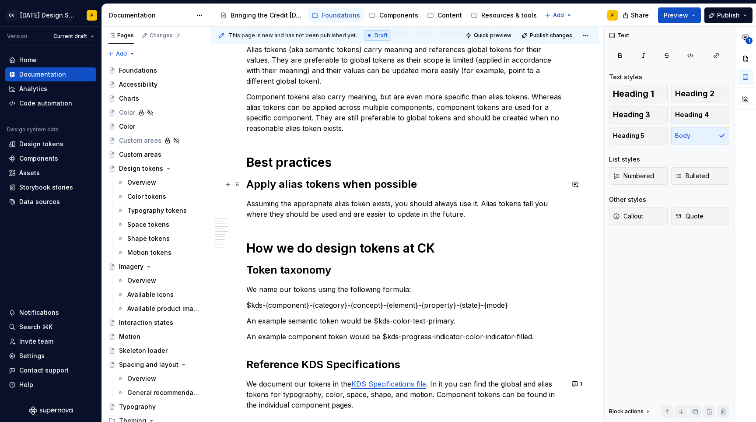
scroll to position [403, 0]
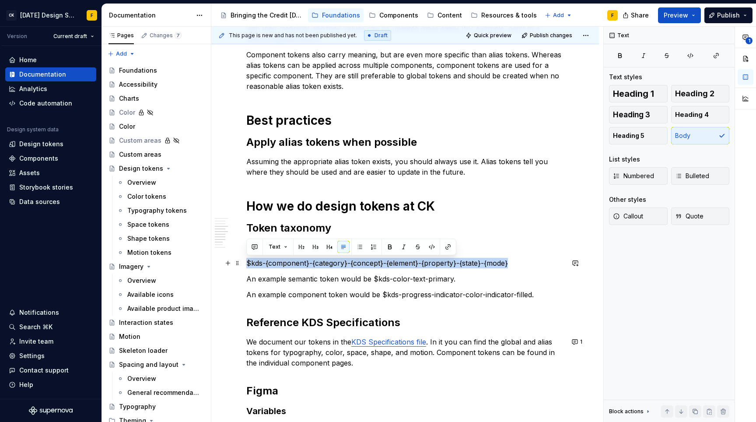
drag, startPoint x: 521, startPoint y: 261, endPoint x: 246, endPoint y: 265, distance: 274.4
click at [246, 265] on p "$kds-{component}-{category}-{concept}-{element}-{property}-{state}-{mode}" at bounding box center [405, 263] width 318 height 11
click at [386, 251] on button "button" at bounding box center [390, 247] width 12 height 12
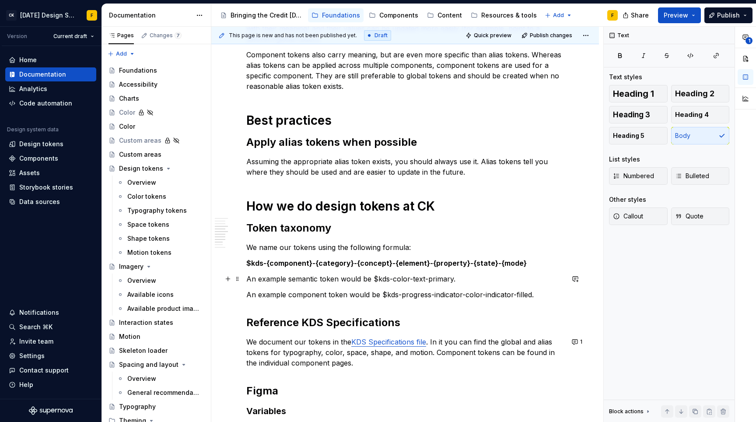
click at [472, 274] on p "An example semantic token would be $kds-color-text-primary." at bounding box center [405, 279] width 318 height 11
click at [247, 295] on p "An example component token would be $kds-progress-indicator-color-indicator-fil…" at bounding box center [405, 294] width 318 height 11
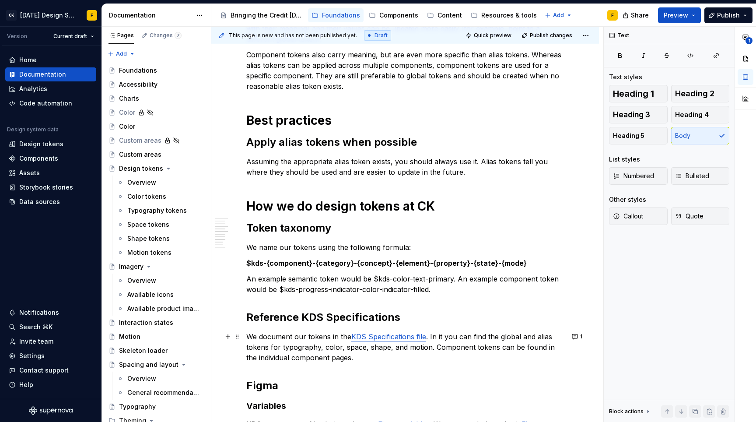
click at [455, 334] on p "We document our tokens in the KDS Specifications file . In it you can find the …" at bounding box center [405, 347] width 318 height 32
click at [452, 289] on p "An example semantic token would be $kds-color-text-primary. An example componen…" at bounding box center [405, 284] width 318 height 21
type textarea "*"
